Goal: Information Seeking & Learning: Check status

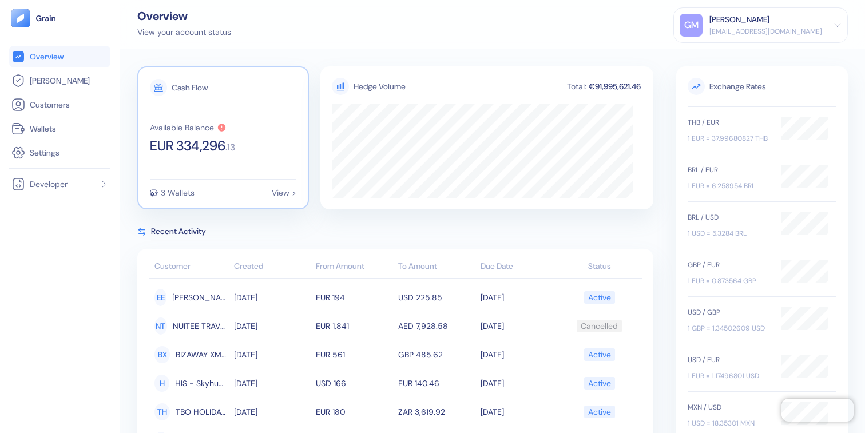
click at [184, 124] on div "Available Balance" at bounding box center [182, 128] width 64 height 8
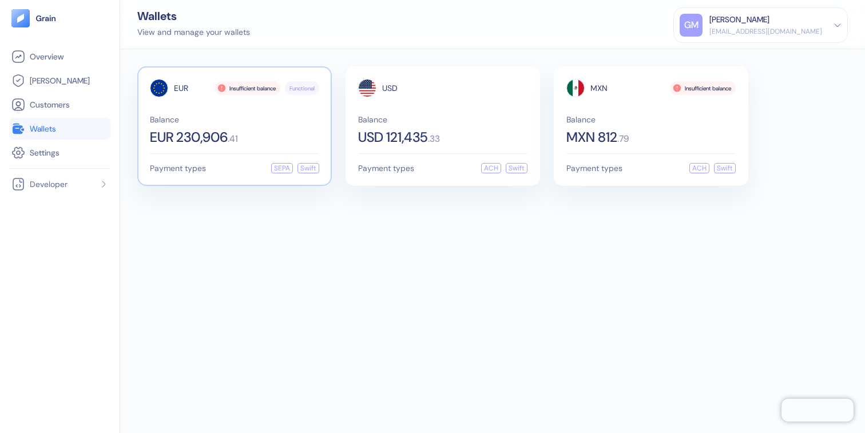
click at [247, 108] on div "EUR Insufficient balance Functional Balance EUR 230,906 . 41" at bounding box center [234, 111] width 169 height 65
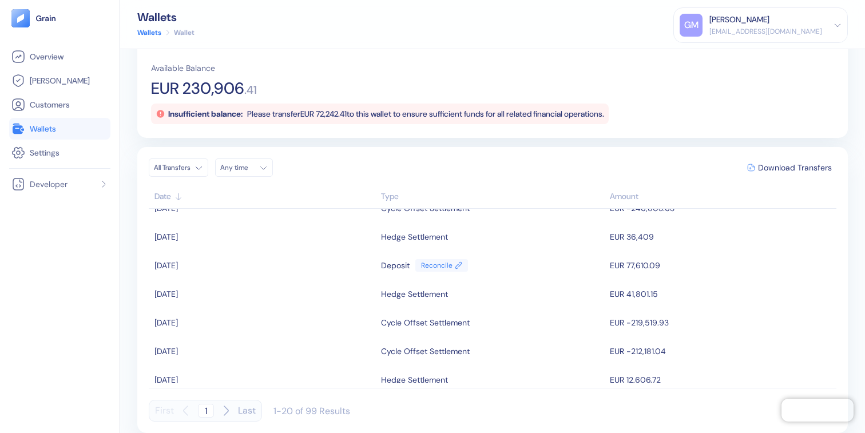
scroll to position [330, 0]
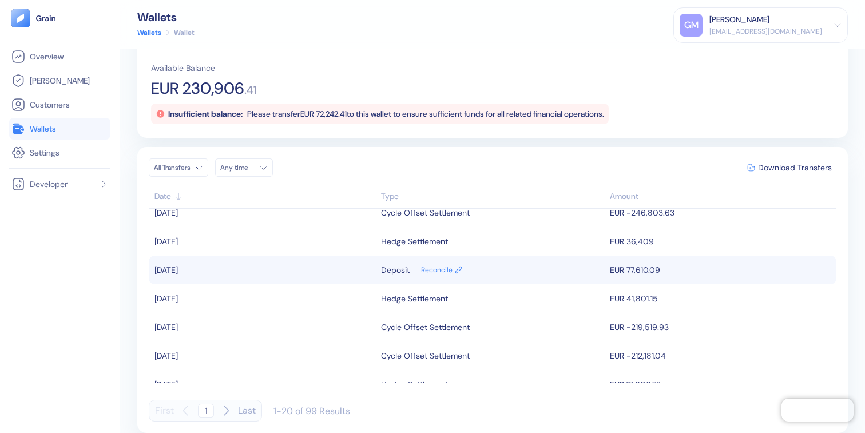
click at [353, 268] on td "[DATE]" at bounding box center [263, 270] width 229 height 29
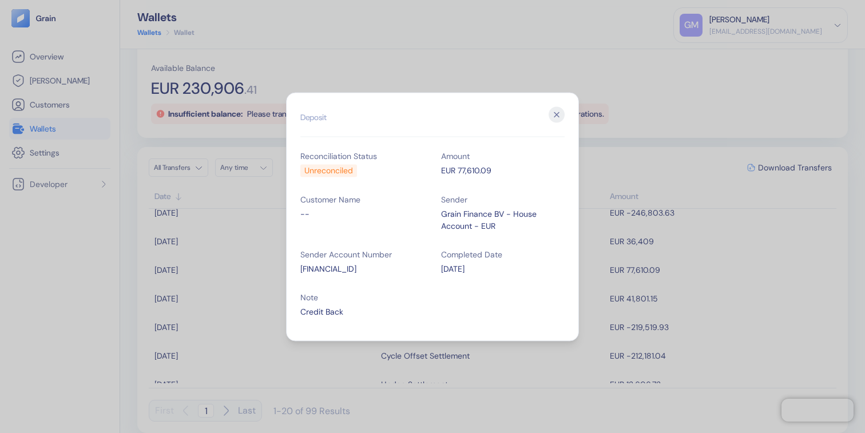
click at [565, 116] on div "Hidden title for resolving console warnings Deposit Reconciliation Status Unrec…" at bounding box center [432, 216] width 293 height 249
click at [560, 116] on icon "button" at bounding box center [557, 114] width 16 height 16
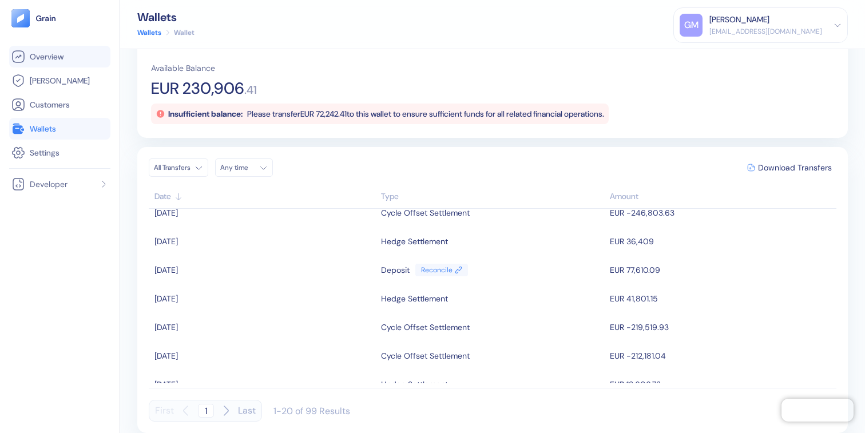
click at [56, 58] on span "Overview" at bounding box center [47, 56] width 34 height 11
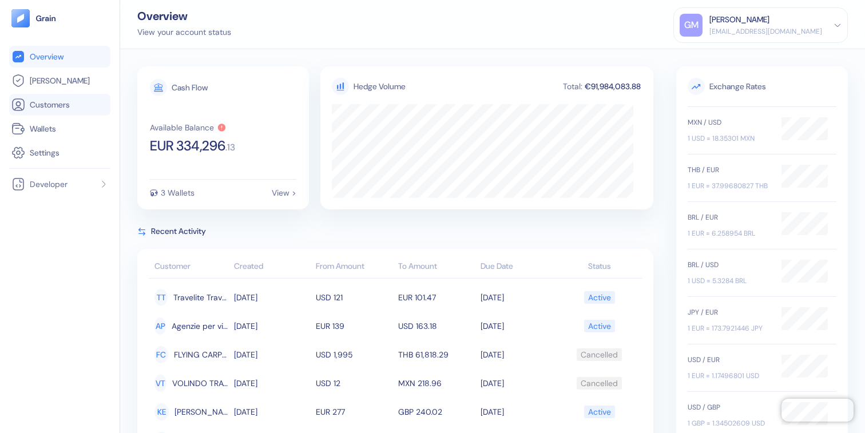
click at [24, 106] on icon at bounding box center [18, 104] width 11 height 11
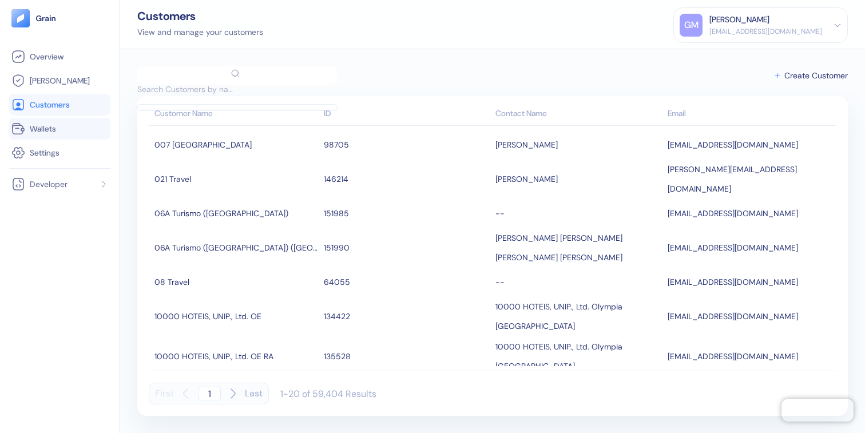
click at [44, 134] on link "Wallets" at bounding box center [59, 129] width 97 height 14
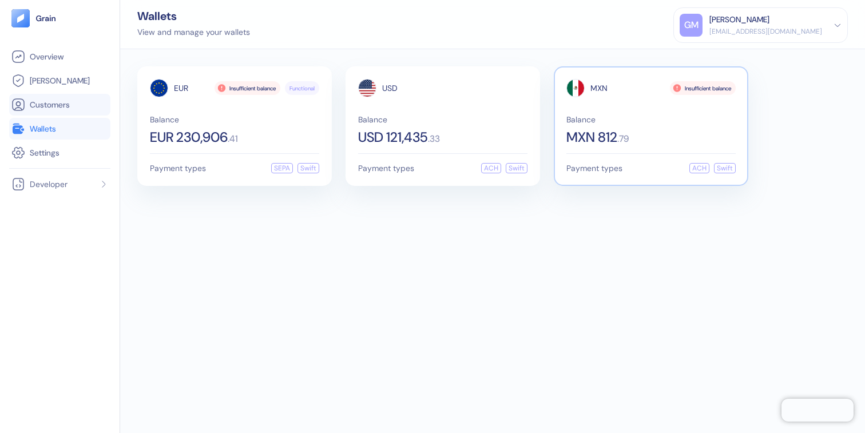
click at [639, 138] on div "MXN 812 . 79" at bounding box center [650, 137] width 169 height 14
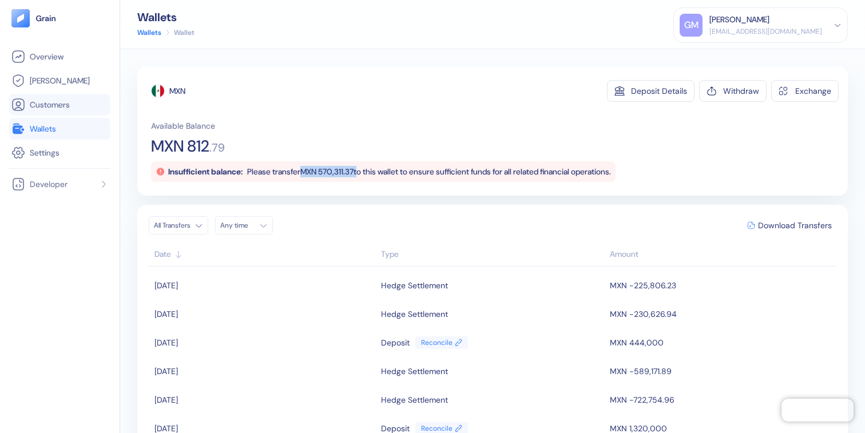
drag, startPoint x: 311, startPoint y: 172, endPoint x: 370, endPoint y: 173, distance: 58.9
click at [370, 173] on span "Please transfer MXN 570,311.37 to this wallet to ensure sufficient funds for al…" at bounding box center [429, 171] width 364 height 10
copy span "MXN 570,311.37"
